Goal: Task Accomplishment & Management: Use online tool/utility

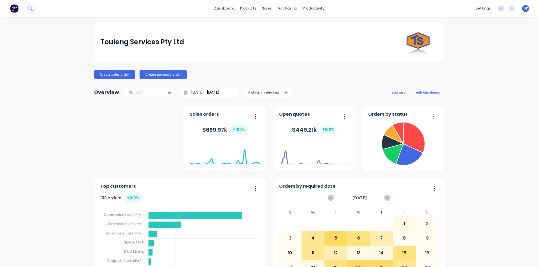
click at [34, 10] on button at bounding box center [30, 8] width 14 height 11
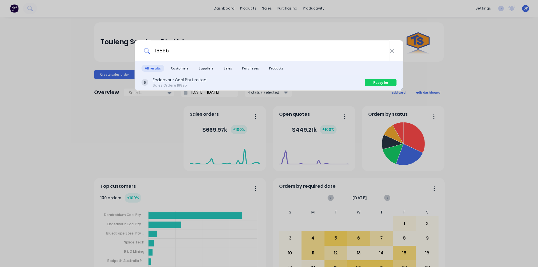
type input "18895"
click at [192, 80] on div "Endeavour Coal Pty Limited" at bounding box center [180, 80] width 54 height 6
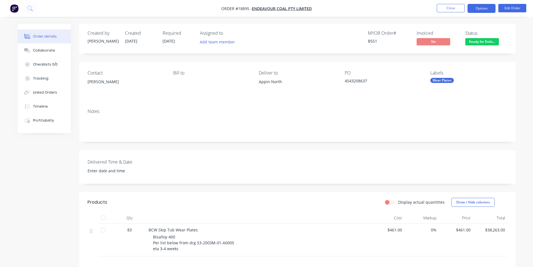
click at [480, 9] on button "Options" at bounding box center [482, 8] width 28 height 9
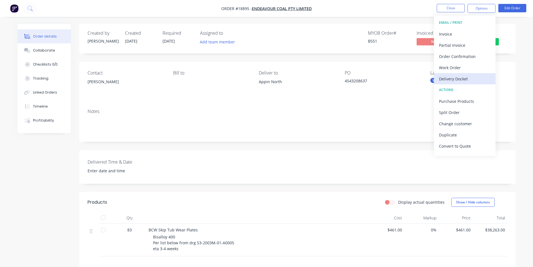
click at [463, 77] on div "Delivery Docket" at bounding box center [465, 79] width 52 height 8
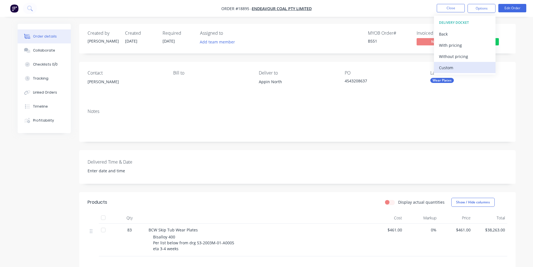
click at [456, 66] on div "Custom" at bounding box center [465, 68] width 52 height 8
click at [442, 30] on div "Back" at bounding box center [465, 34] width 52 height 8
click at [460, 60] on div "Without pricing" at bounding box center [465, 56] width 52 height 8
